Goal: Find contact information: Find contact information

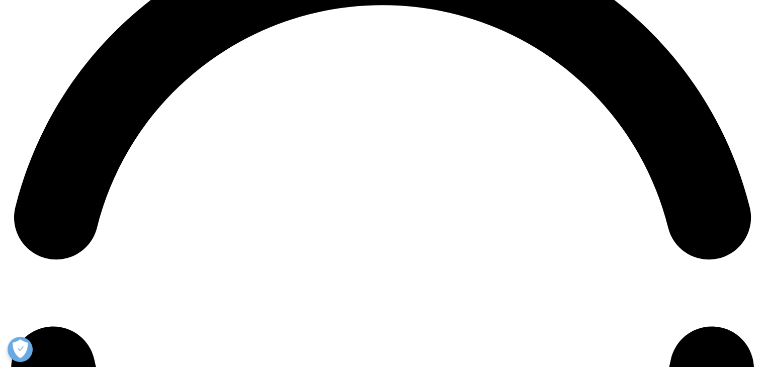
scroll to position [1612, 0]
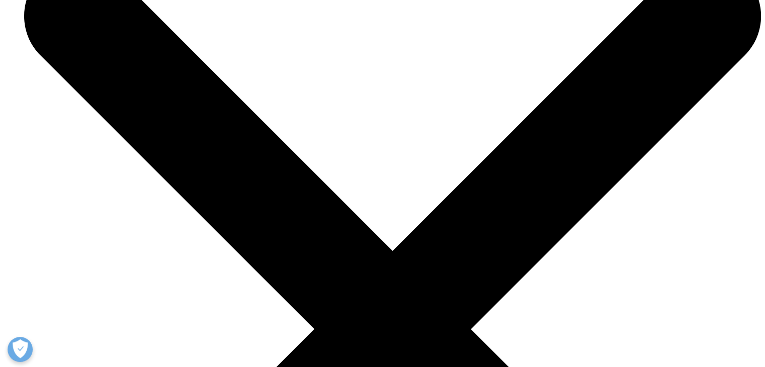
scroll to position [3387, 0]
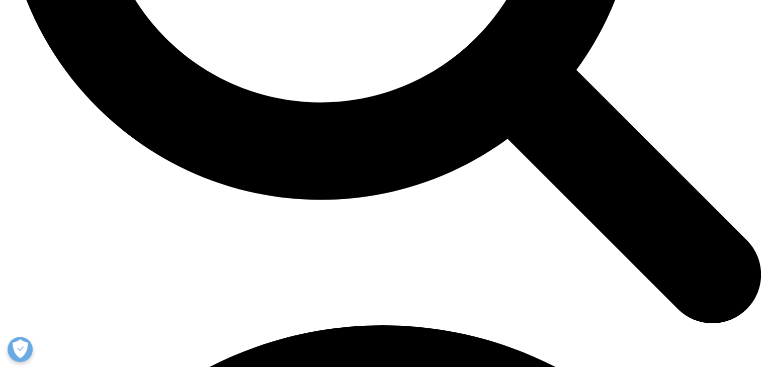
scroll to position [1211, 0]
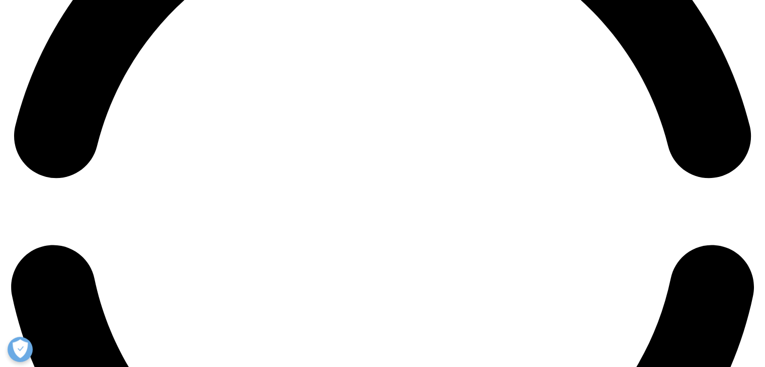
scroll to position [1727, 0]
